Goal: Obtain resource: Download file/media

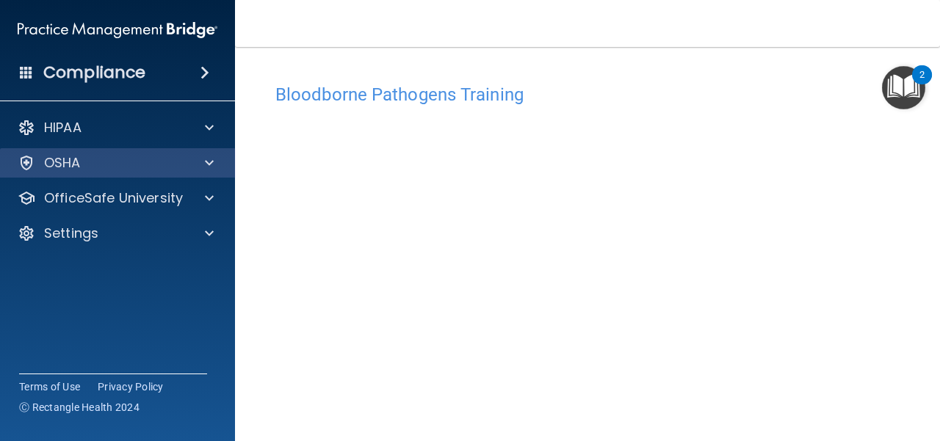
scroll to position [60, 0]
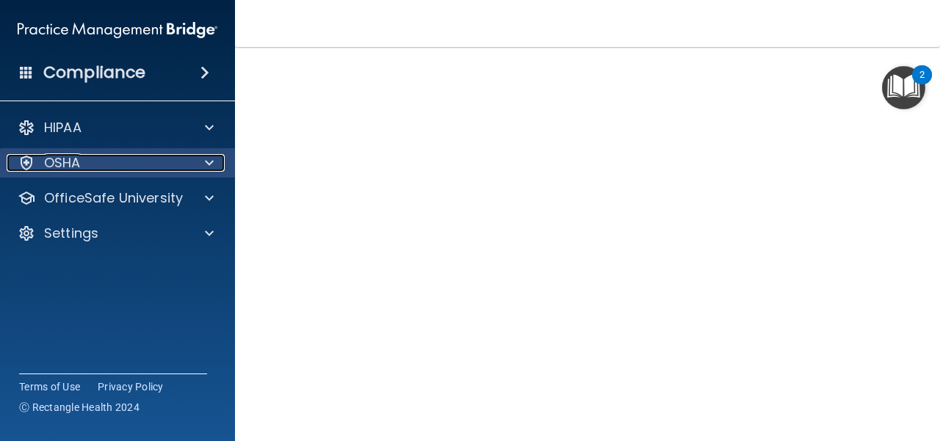
click at [150, 163] on div "OSHA" at bounding box center [98, 163] width 182 height 18
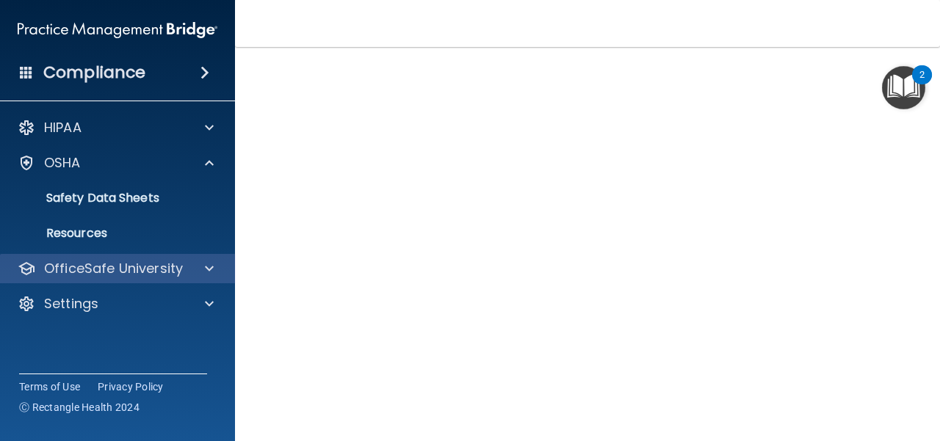
click at [226, 267] on div "OfficeSafe University" at bounding box center [118, 268] width 236 height 29
click at [194, 274] on div at bounding box center [207, 269] width 37 height 18
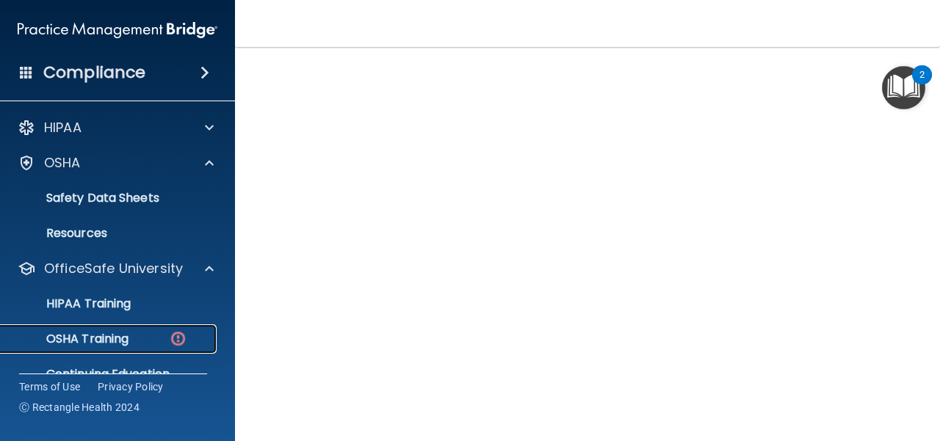
click at [129, 336] on div "OSHA Training" at bounding box center [110, 339] width 201 height 15
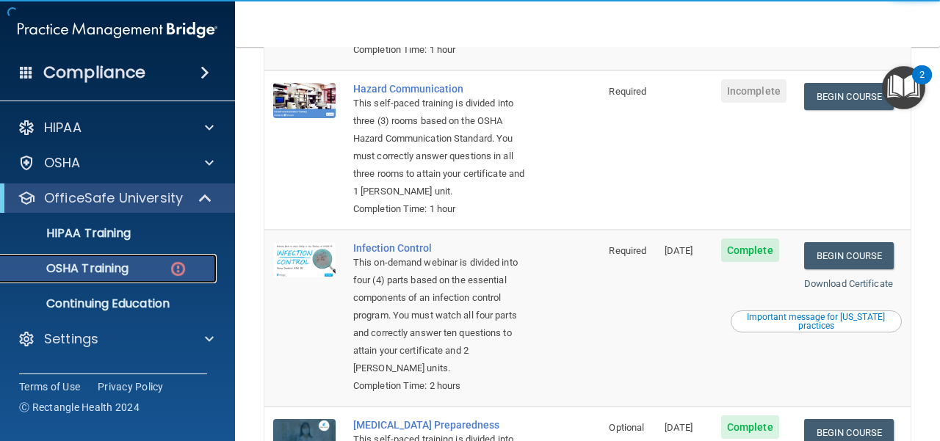
scroll to position [311, 0]
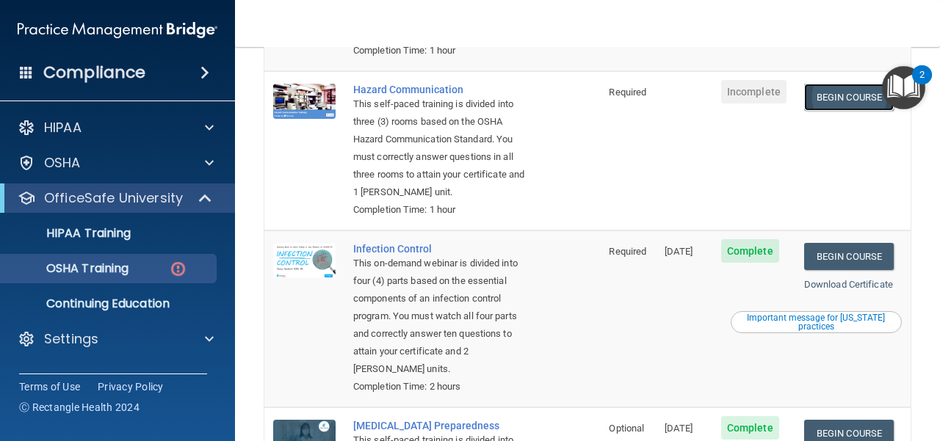
click at [855, 103] on link "Begin Course" at bounding box center [849, 97] width 90 height 27
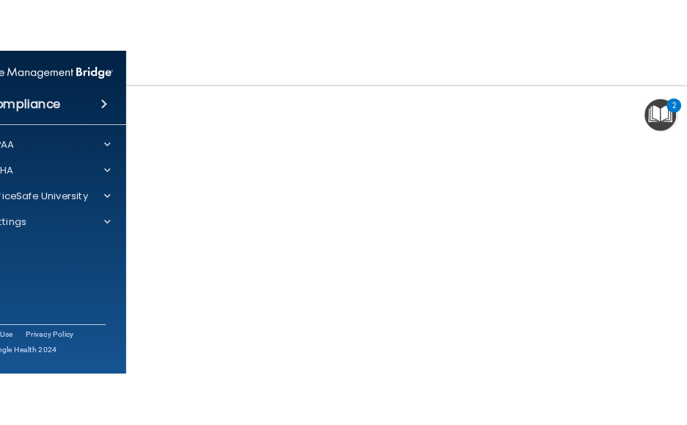
scroll to position [93, 0]
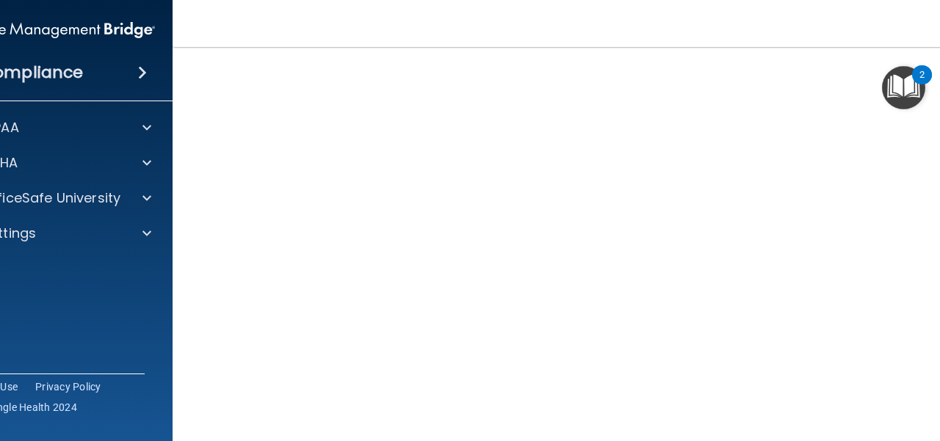
click at [932, 74] on div "2" at bounding box center [922, 74] width 20 height 19
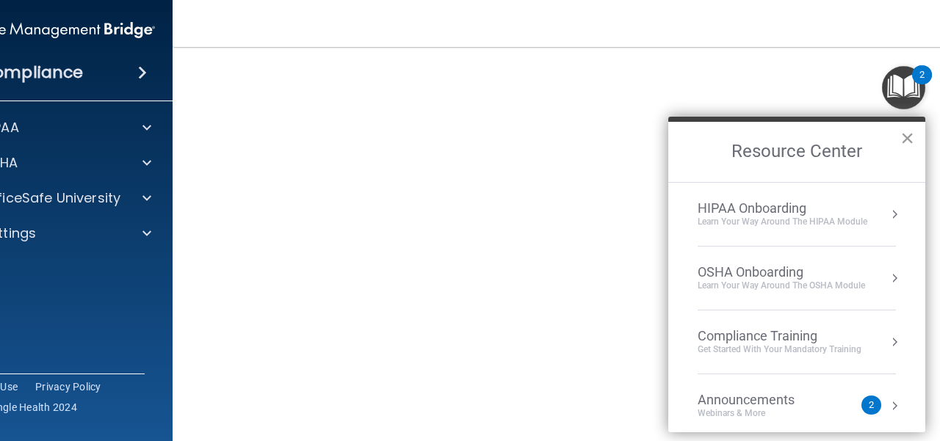
click at [905, 142] on button "×" at bounding box center [907, 138] width 14 height 24
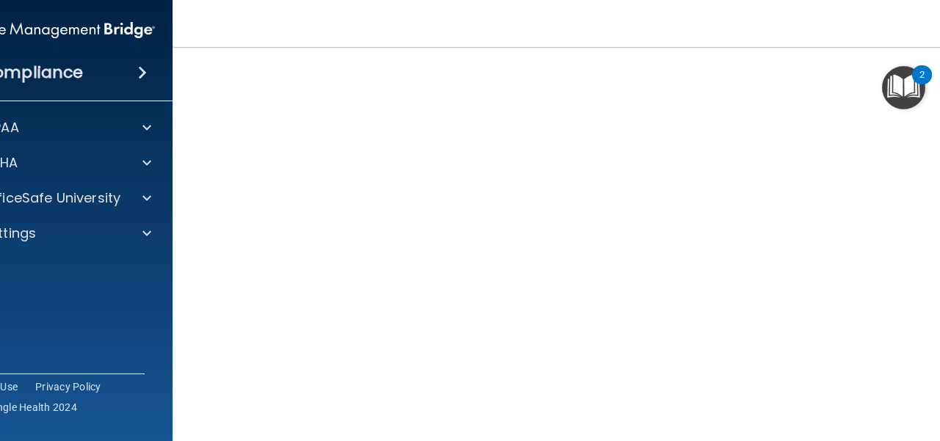
click at [930, 74] on div "2" at bounding box center [922, 74] width 20 height 19
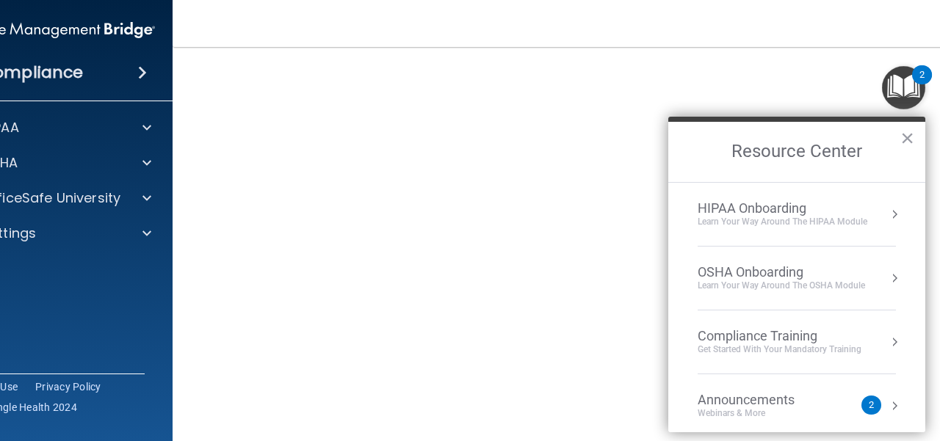
click at [930, 74] on div "2" at bounding box center [922, 74] width 20 height 19
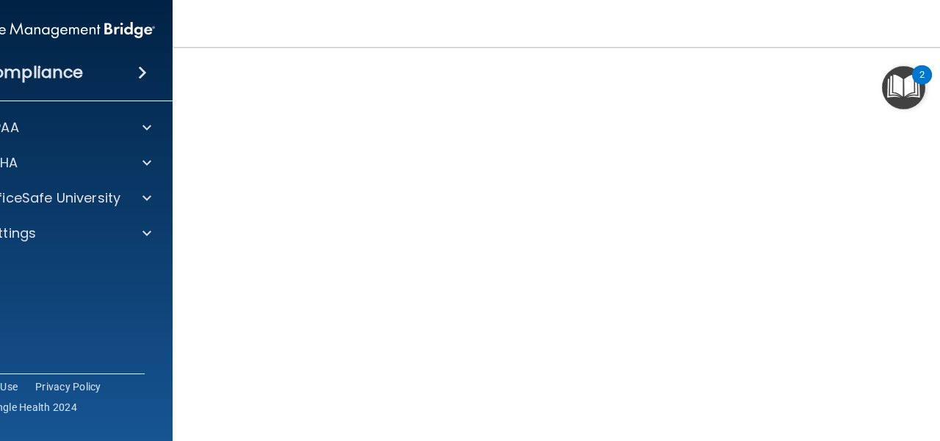
click at [932, 76] on div "2" at bounding box center [922, 74] width 20 height 19
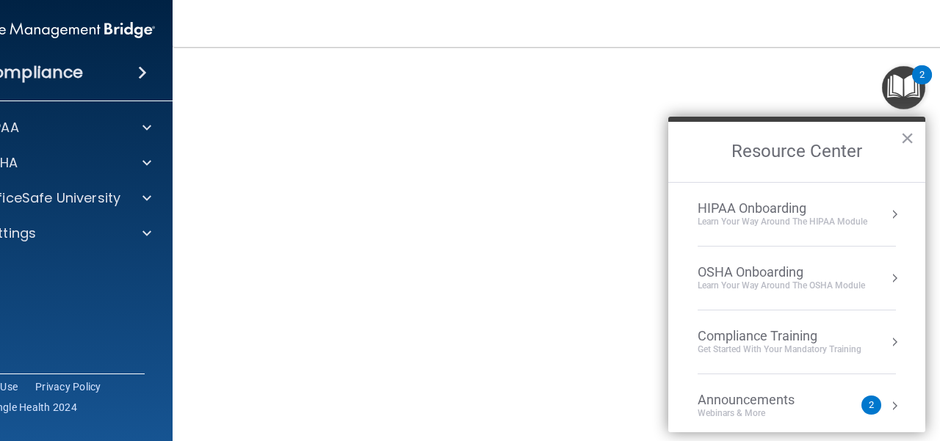
click at [932, 76] on div "2" at bounding box center [922, 74] width 20 height 19
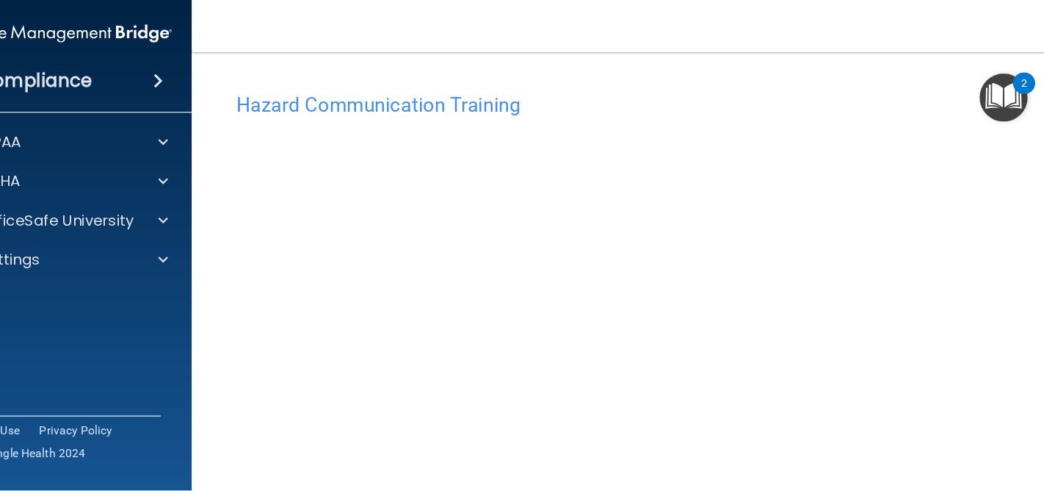
scroll to position [73, 0]
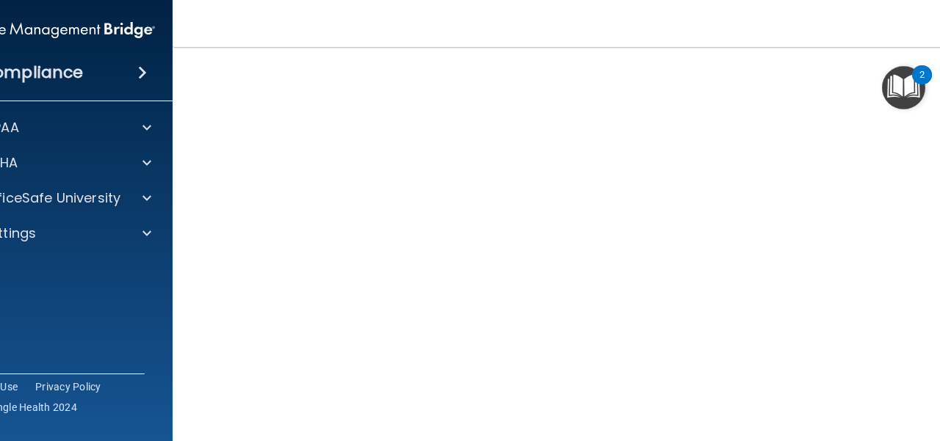
drag, startPoint x: 914, startPoint y: 22, endPoint x: 921, endPoint y: 1, distance: 22.5
click at [914, 21] on nav "Toggle navigation Lily Martin lilyraimartin@gmail.com Manage My Enterprise Salo…" at bounding box center [588, 23] width 830 height 47
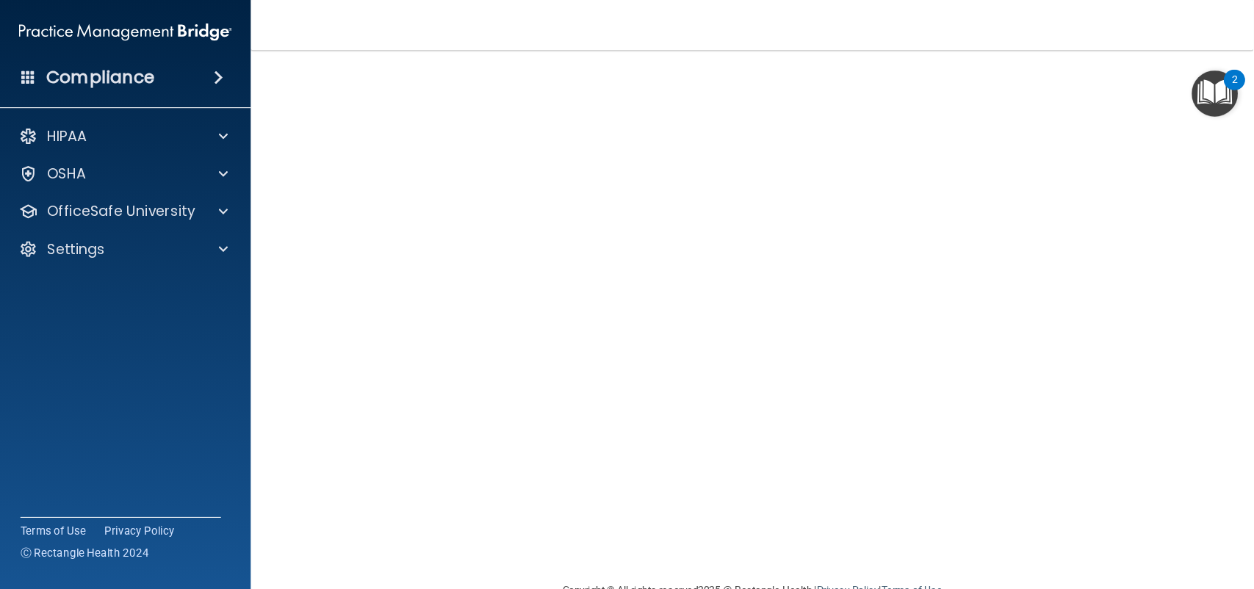
scroll to position [73, 0]
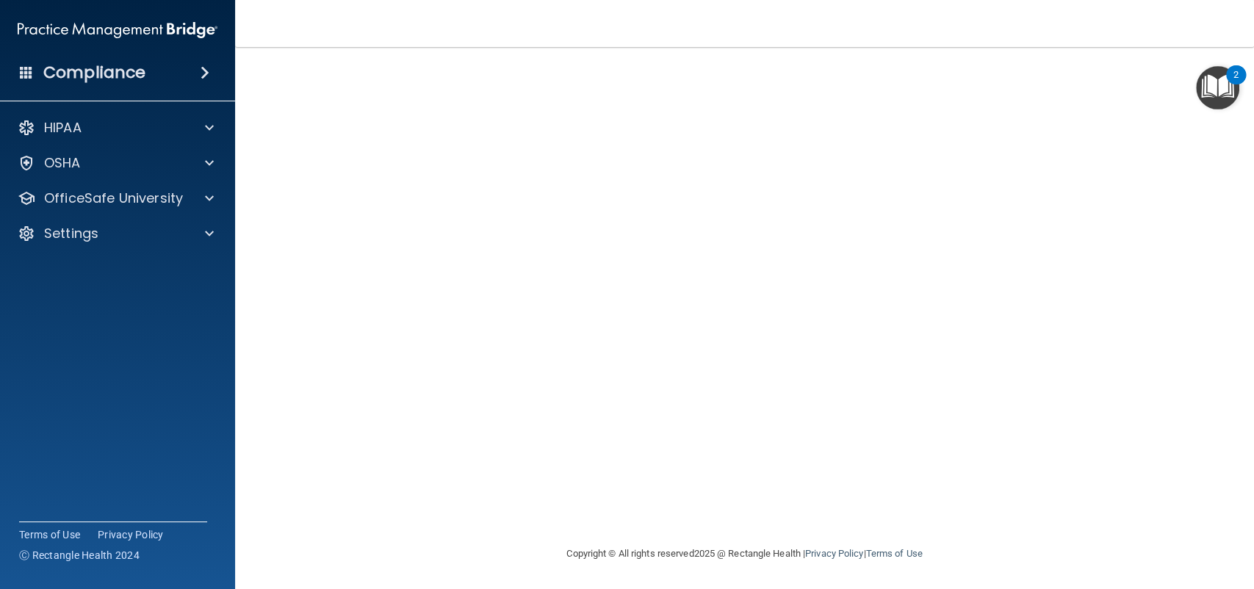
drag, startPoint x: 921, startPoint y: 1, endPoint x: 861, endPoint y: 43, distance: 73.8
click at [861, 43] on nav "Toggle navigation Lily Martin lilyraimartin@gmail.com Manage My Enterprise Salo…" at bounding box center [744, 23] width 1019 height 47
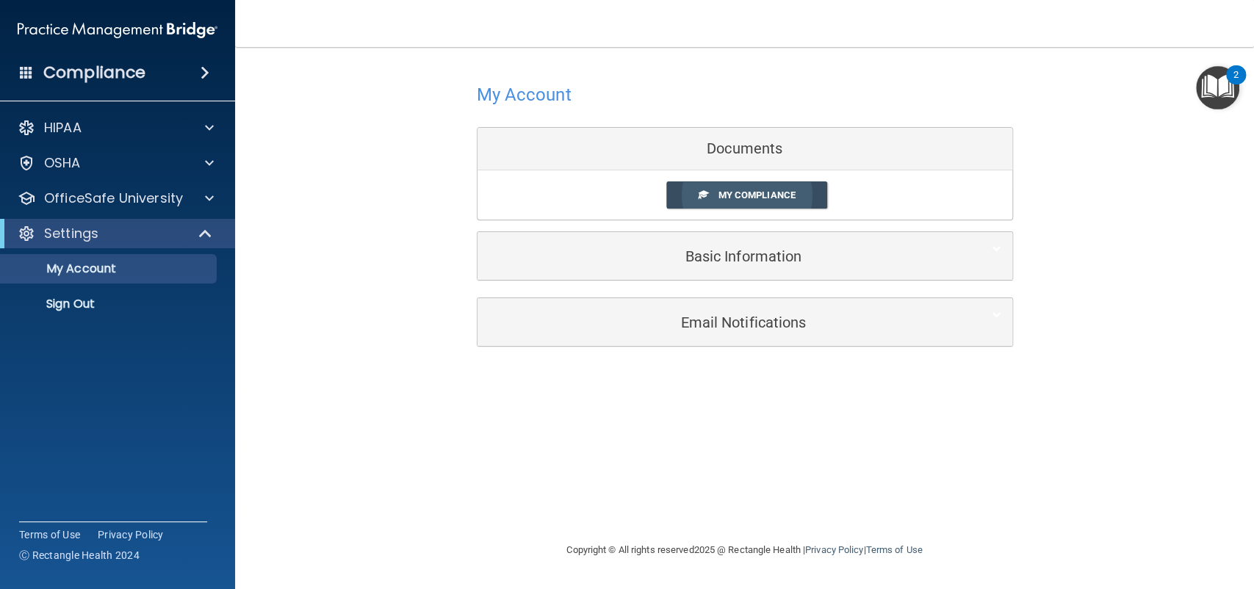
click at [752, 197] on span "My Compliance" at bounding box center [756, 195] width 77 height 11
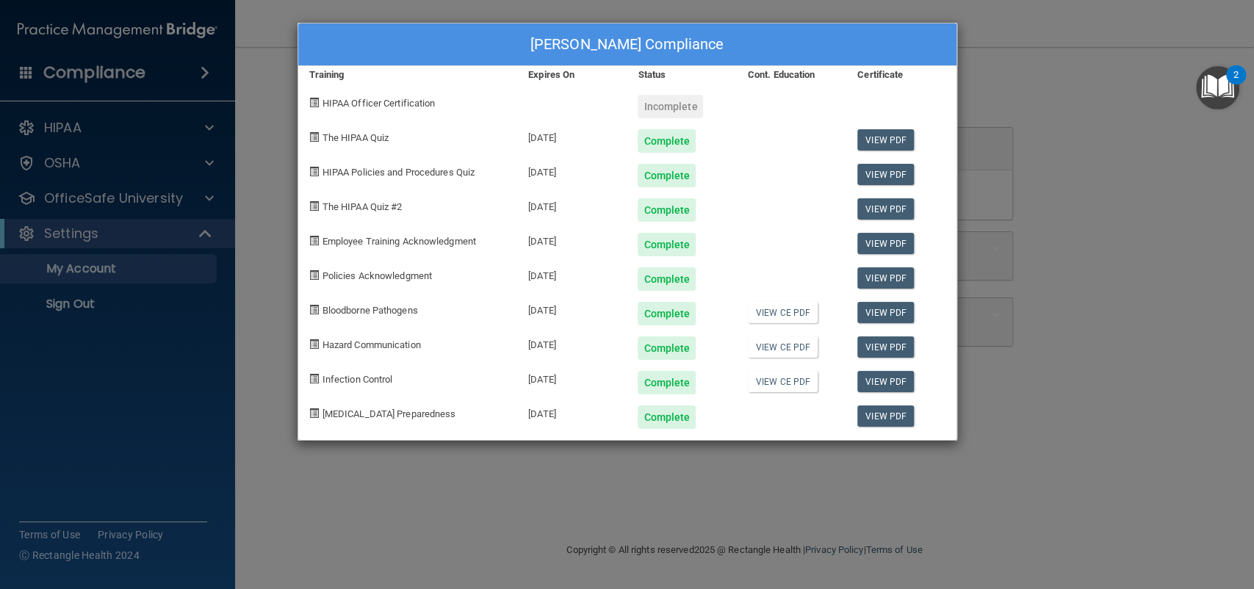
click at [939, 89] on div "Lily Martin's Compliance Training Expires On Status Cont. Education Certificate…" at bounding box center [627, 294] width 1254 height 589
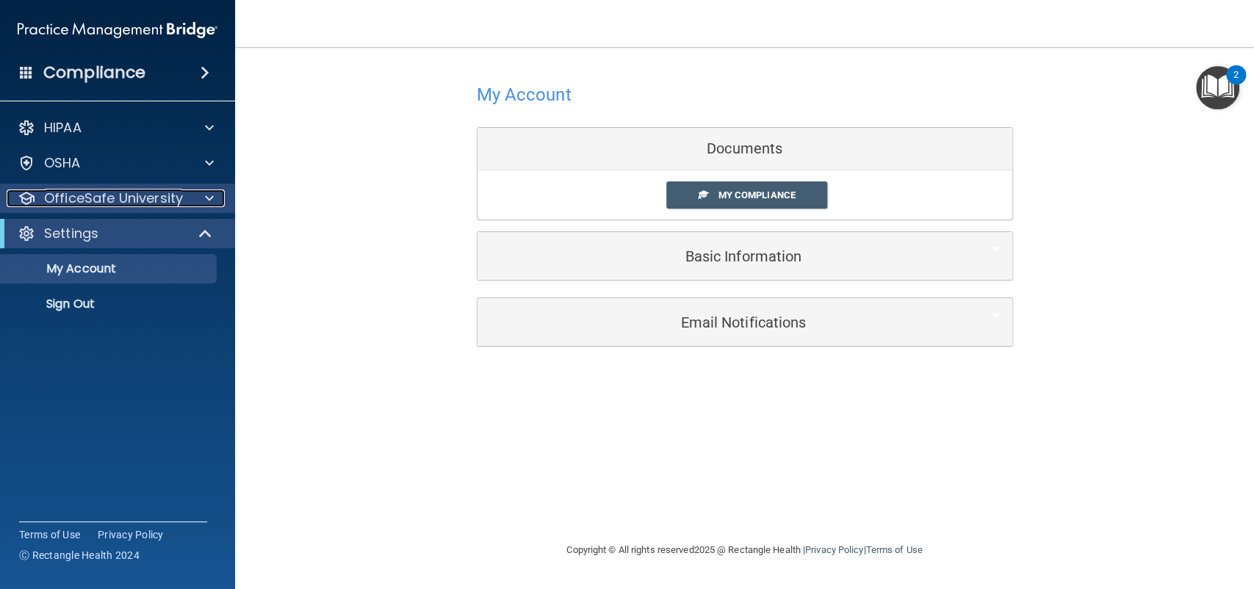
click at [193, 192] on div at bounding box center [207, 199] width 37 height 18
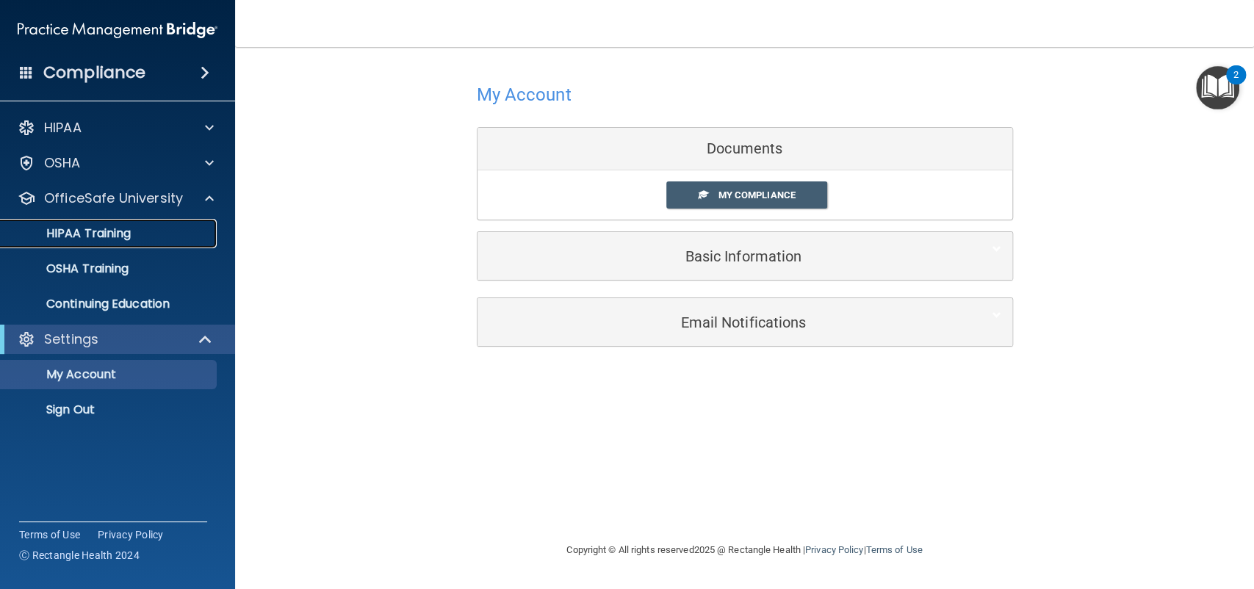
click at [145, 237] on div "HIPAA Training" at bounding box center [110, 233] width 201 height 15
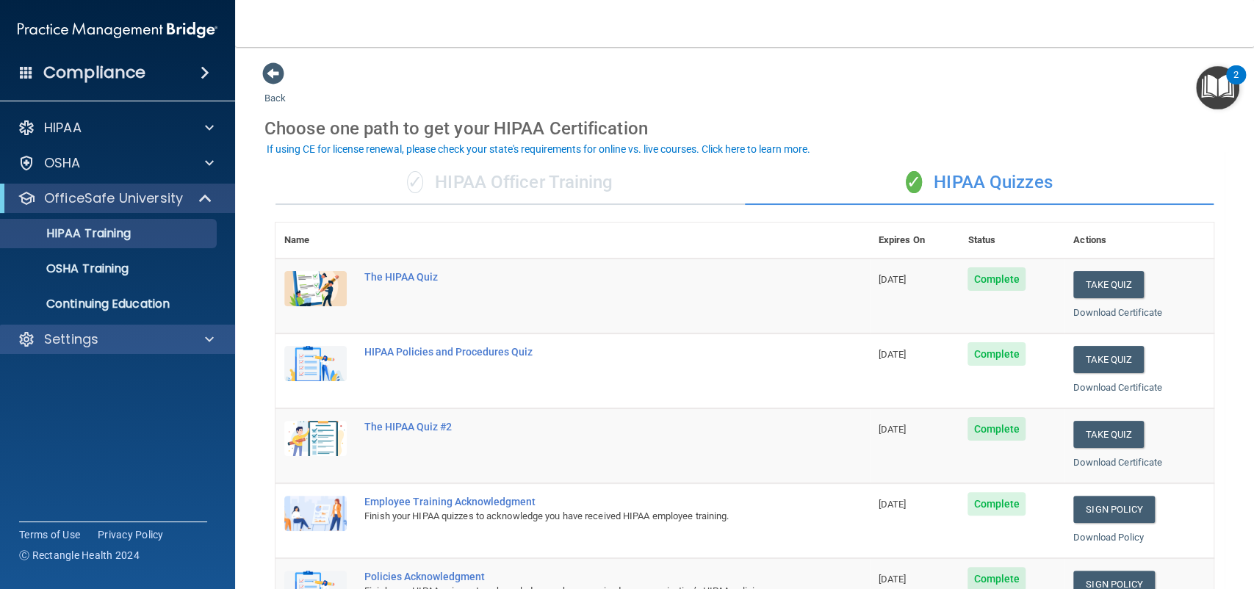
click at [43, 353] on div "Settings" at bounding box center [118, 339] width 236 height 29
click at [48, 350] on div "Settings" at bounding box center [118, 339] width 236 height 29
click at [182, 343] on div "Settings" at bounding box center [98, 340] width 182 height 18
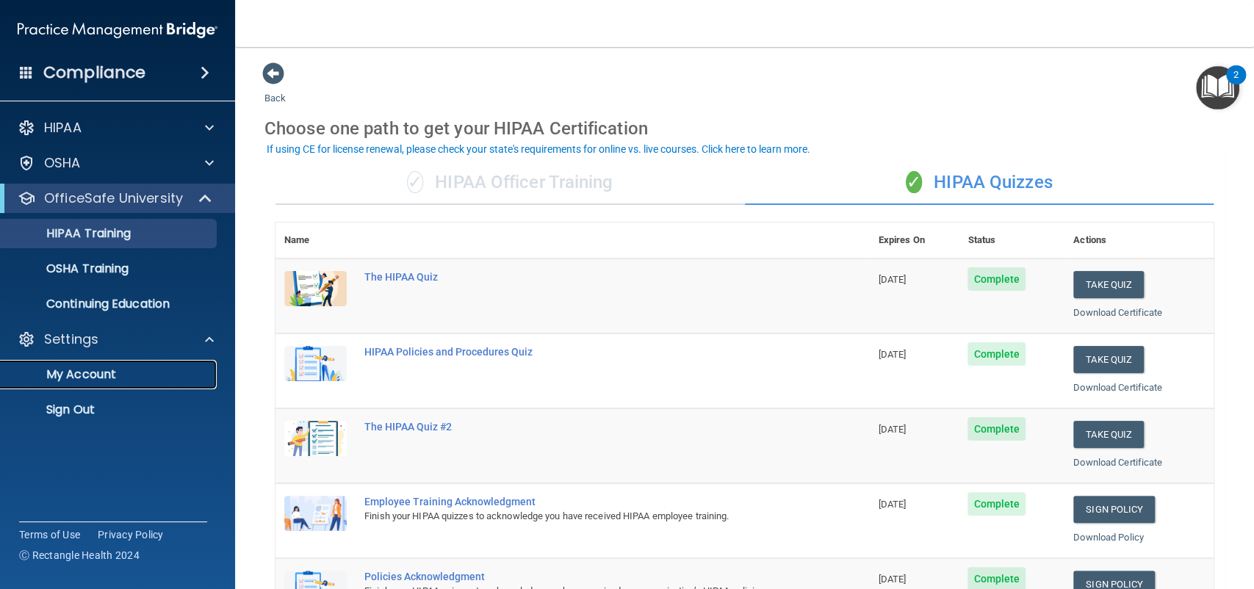
click at [90, 375] on p "My Account" at bounding box center [110, 374] width 201 height 15
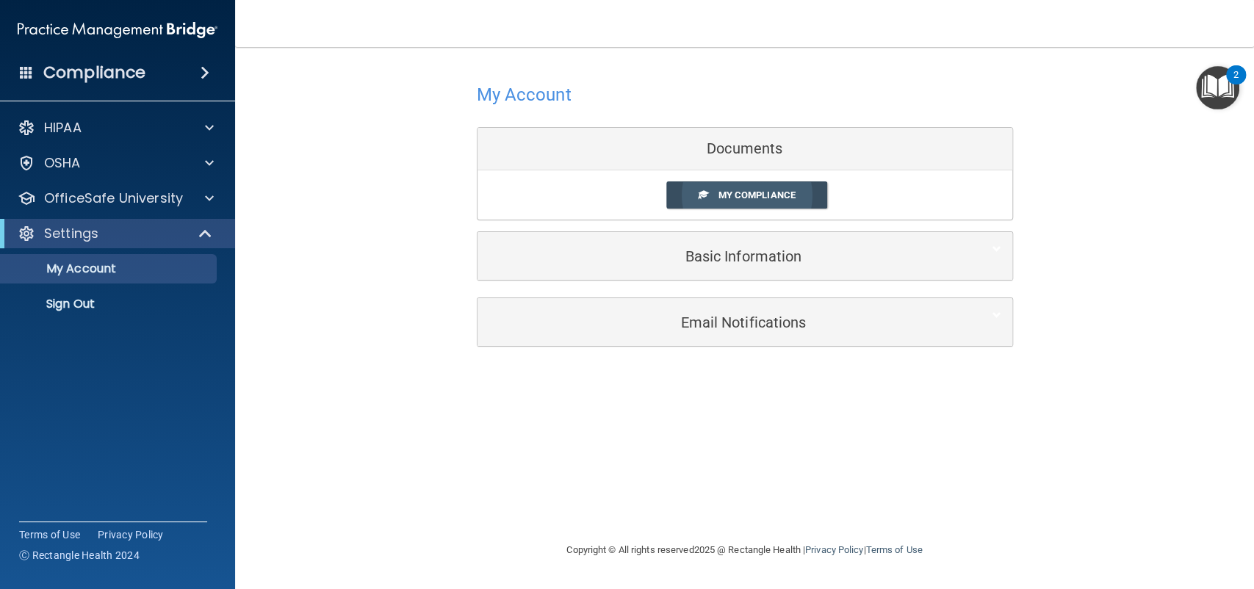
click at [788, 190] on span "My Compliance" at bounding box center [756, 195] width 77 height 11
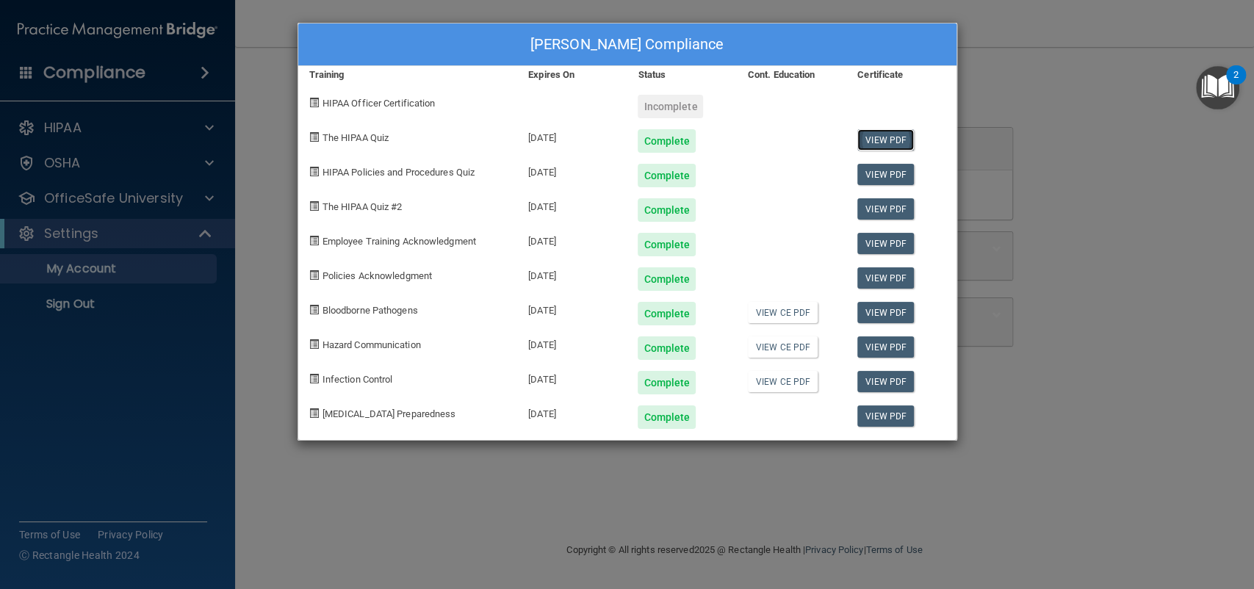
click at [885, 137] on link "View PDF" at bounding box center [885, 139] width 57 height 21
click at [896, 173] on link "View PDF" at bounding box center [885, 174] width 57 height 21
click at [890, 214] on link "View PDF" at bounding box center [885, 208] width 57 height 21
click at [887, 244] on link "View PDF" at bounding box center [885, 243] width 57 height 21
click at [878, 284] on link "View PDF" at bounding box center [885, 277] width 57 height 21
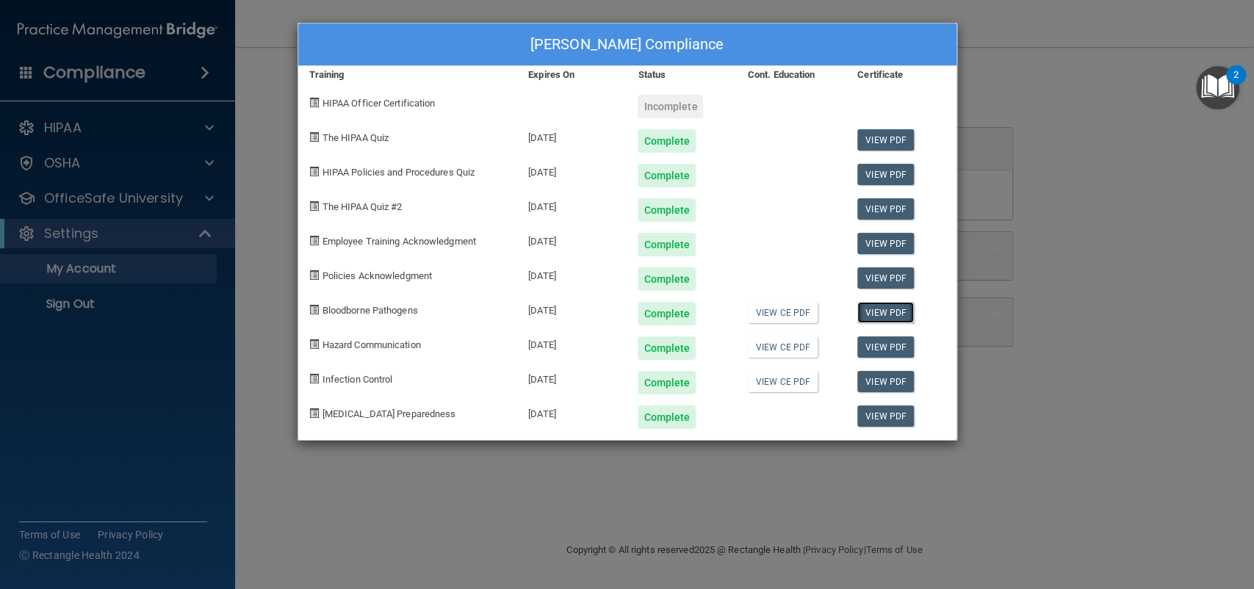
click at [897, 314] on link "View PDF" at bounding box center [885, 312] width 57 height 21
click at [889, 351] on link "View PDF" at bounding box center [885, 346] width 57 height 21
click at [889, 388] on link "View PDF" at bounding box center [885, 381] width 57 height 21
click at [885, 421] on link "View PDF" at bounding box center [885, 415] width 57 height 21
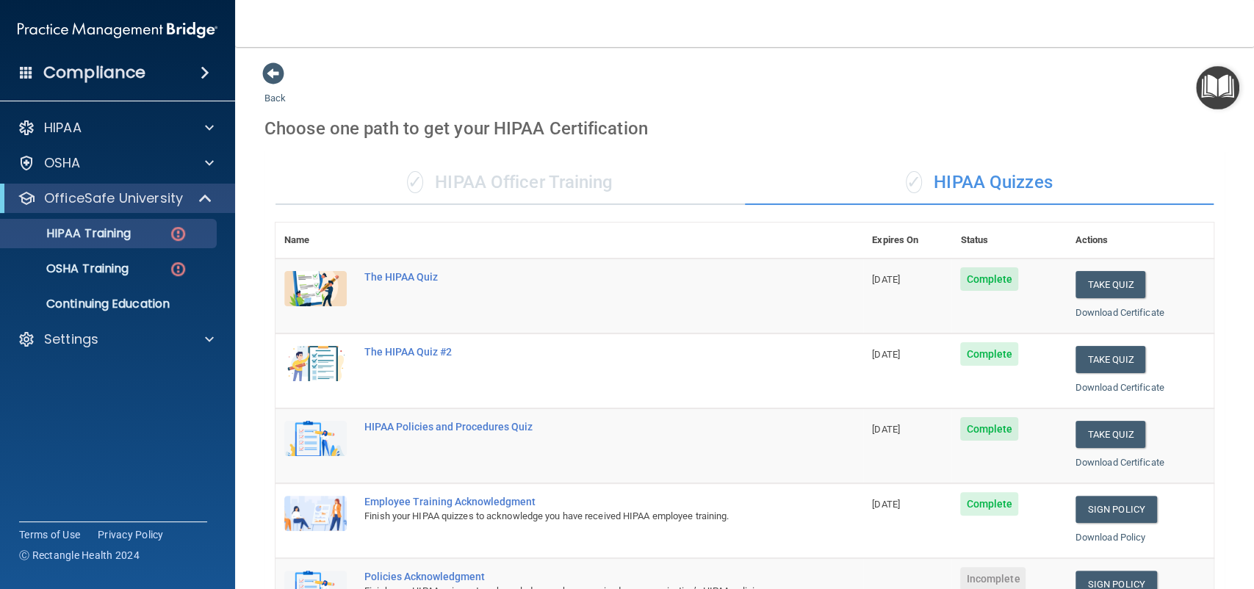
scroll to position [360, 0]
